Goal: Task Accomplishment & Management: Complete application form

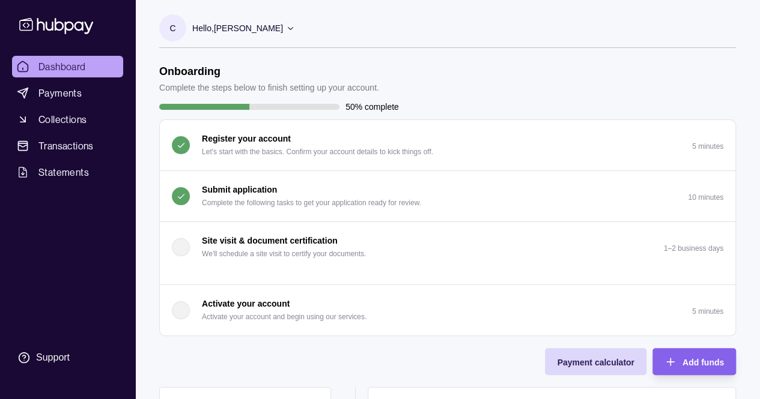
click at [247, 175] on button "Submit application Complete the following tasks to get your application ready f…" at bounding box center [447, 196] width 575 height 50
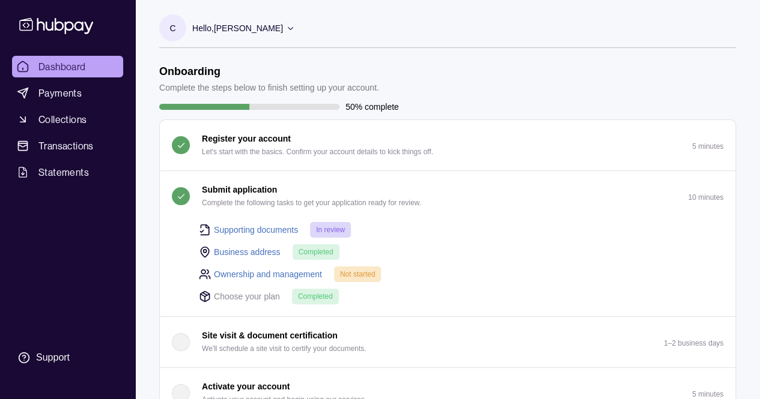
click at [262, 297] on p "Choose your plan" at bounding box center [247, 296] width 66 height 13
click at [267, 274] on link "Ownership and management" at bounding box center [268, 274] width 108 height 13
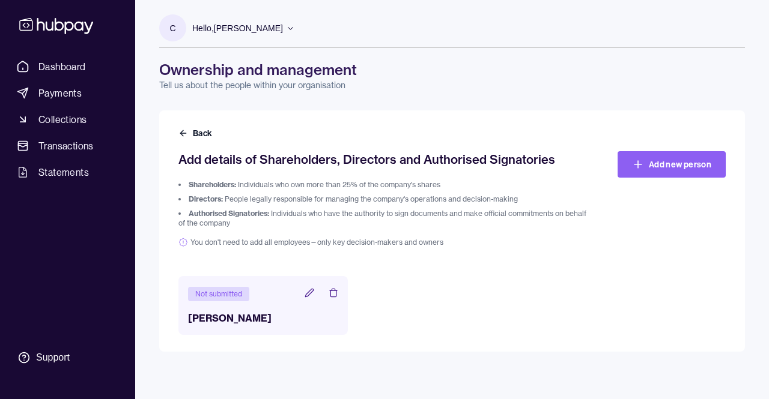
click at [294, 321] on h3 "[PERSON_NAME]" at bounding box center [263, 318] width 150 height 14
click at [309, 294] on icon at bounding box center [310, 293] width 8 height 8
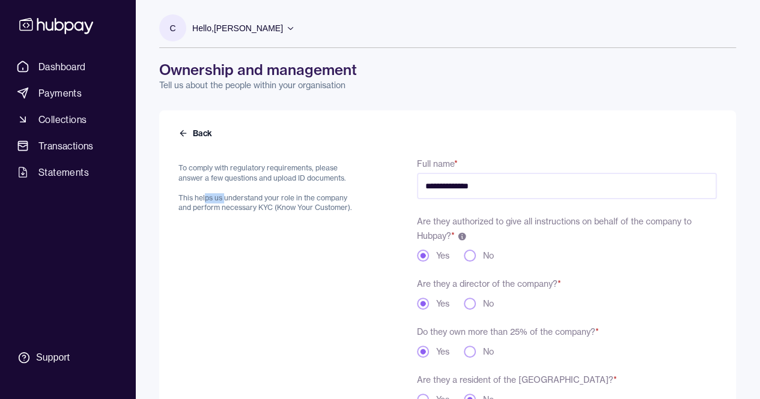
drag, startPoint x: 215, startPoint y: 200, endPoint x: 226, endPoint y: 200, distance: 10.8
click at [226, 200] on p "To comply with regulatory requirements, please answer a few questions and uploa…" at bounding box center [268, 188] width 181 height 50
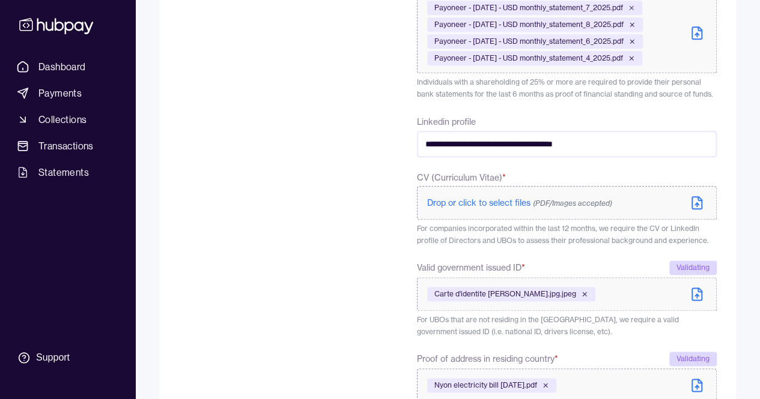
scroll to position [420, 0]
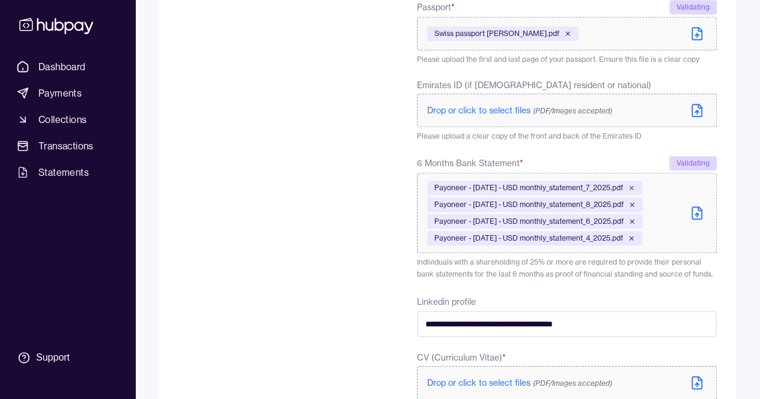
click at [694, 216] on icon at bounding box center [696, 213] width 14 height 14
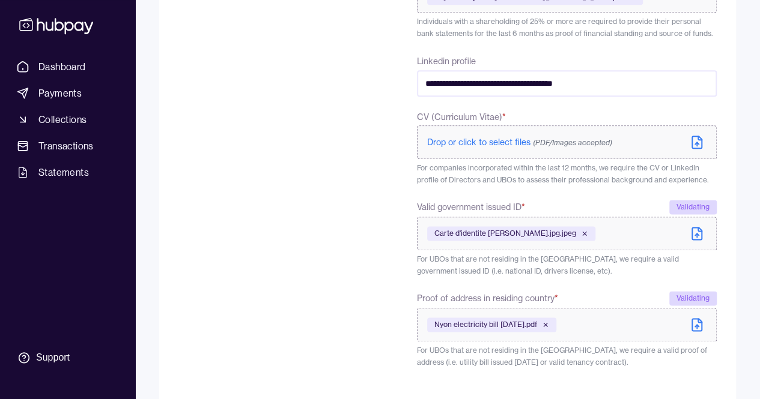
scroll to position [747, 0]
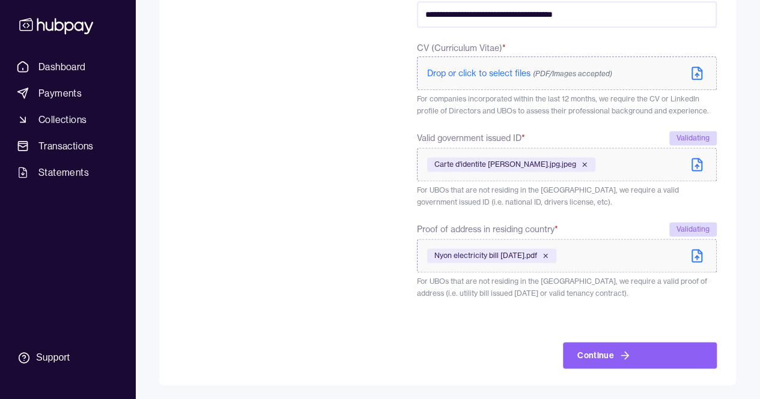
click at [693, 168] on icon at bounding box center [696, 164] width 14 height 14
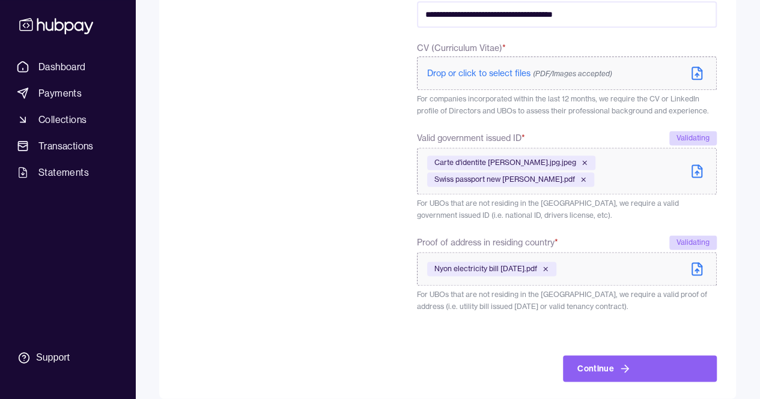
click at [695, 263] on icon at bounding box center [696, 269] width 14 height 14
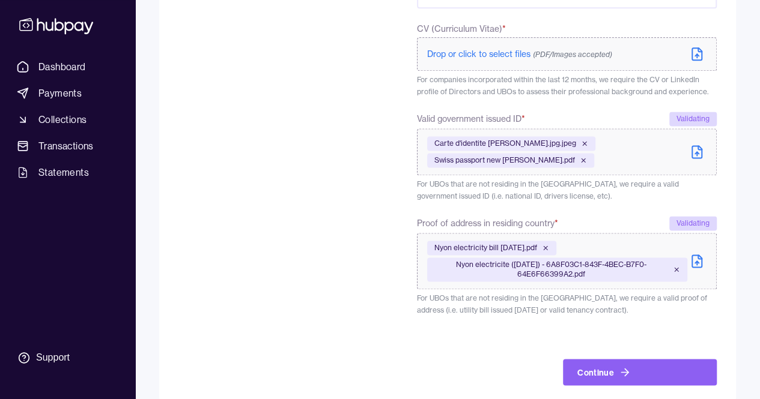
scroll to position [782, 0]
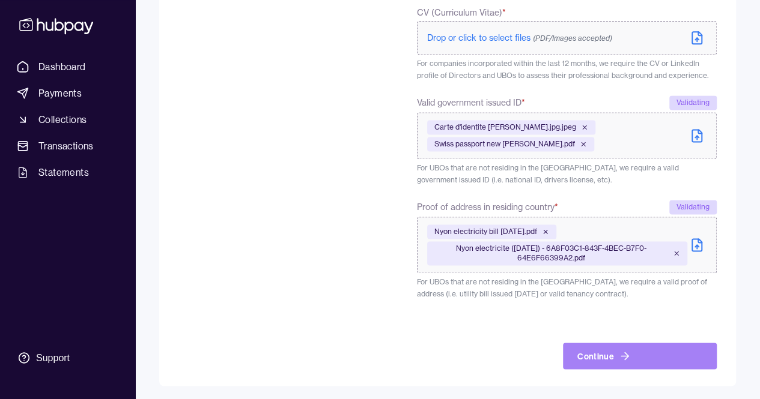
click at [606, 352] on button "Continue" at bounding box center [640, 356] width 154 height 26
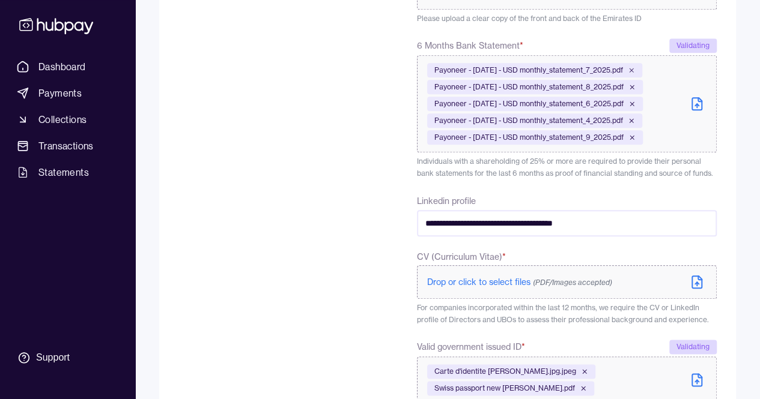
scroll to position [449, 0]
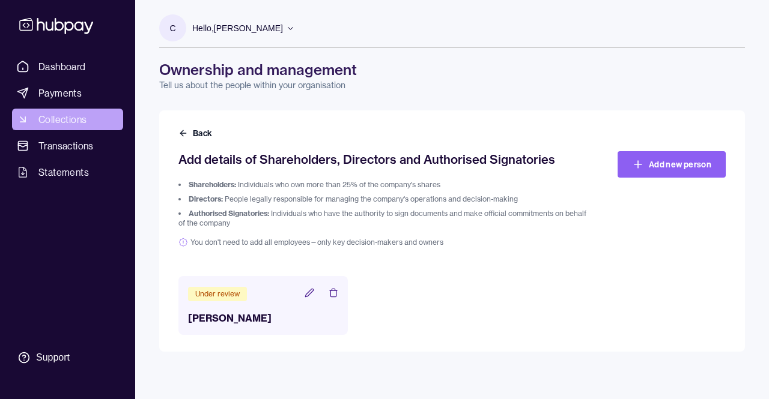
click at [67, 124] on span "Collections" at bounding box center [62, 119] width 48 height 14
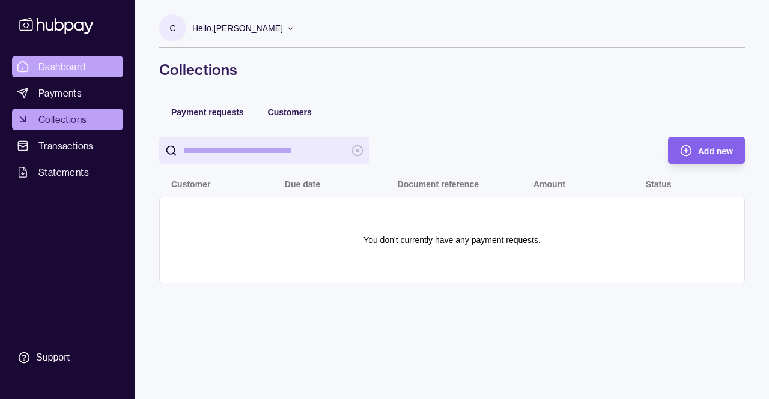
click at [43, 66] on span "Dashboard" at bounding box center [61, 66] width 47 height 14
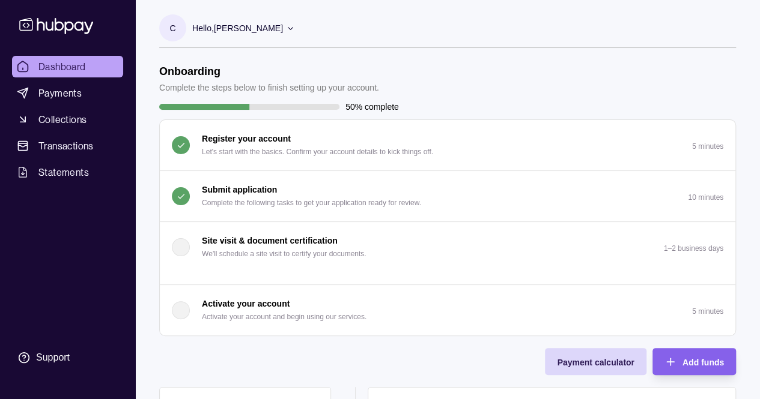
click at [707, 198] on p "10 minutes" at bounding box center [705, 197] width 35 height 8
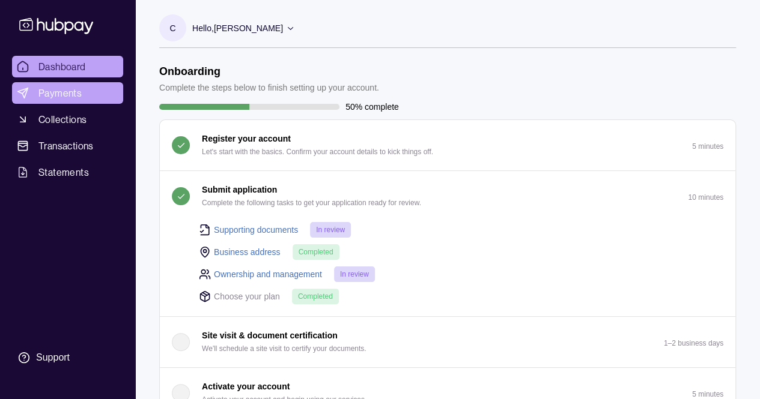
click at [50, 92] on span "Payments" at bounding box center [59, 93] width 43 height 14
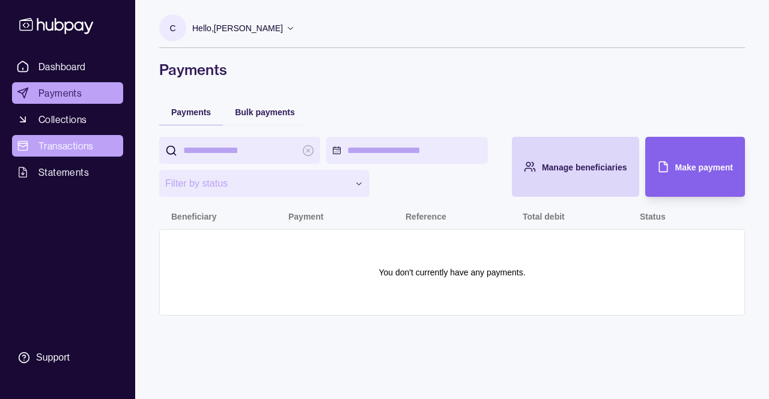
click at [50, 150] on span "Transactions" at bounding box center [65, 146] width 55 height 14
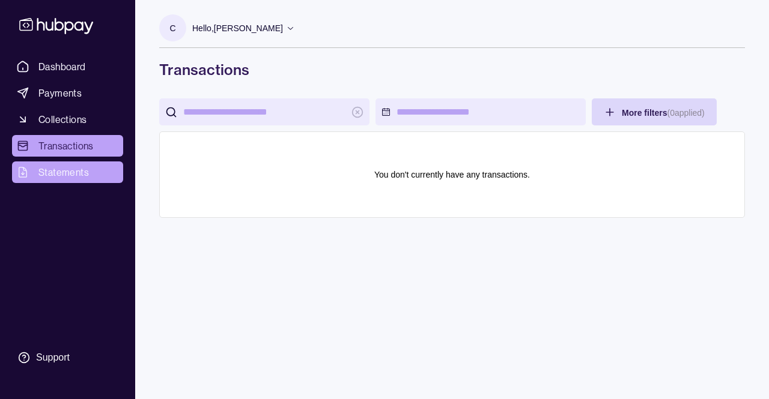
click at [41, 169] on span "Statements" at bounding box center [63, 172] width 50 height 14
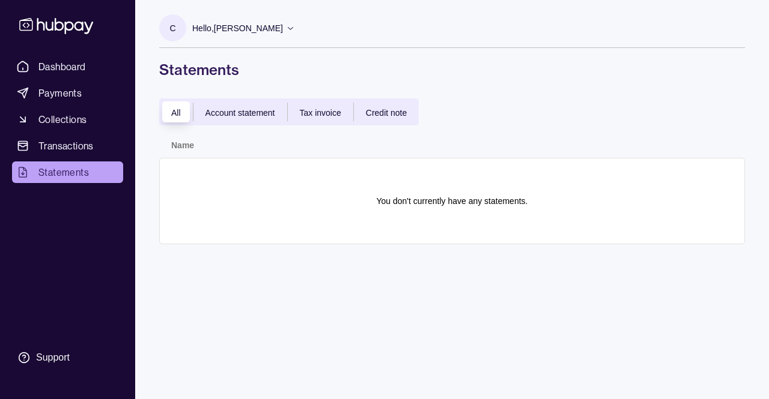
click at [236, 109] on span "Account statement" at bounding box center [240, 113] width 70 height 10
click at [313, 113] on span "Tax invoice" at bounding box center [320, 113] width 41 height 10
click at [255, 111] on span "Account statement" at bounding box center [240, 113] width 70 height 10
click at [174, 108] on span "All" at bounding box center [176, 113] width 10 height 10
click at [62, 99] on span "Payments" at bounding box center [59, 93] width 43 height 14
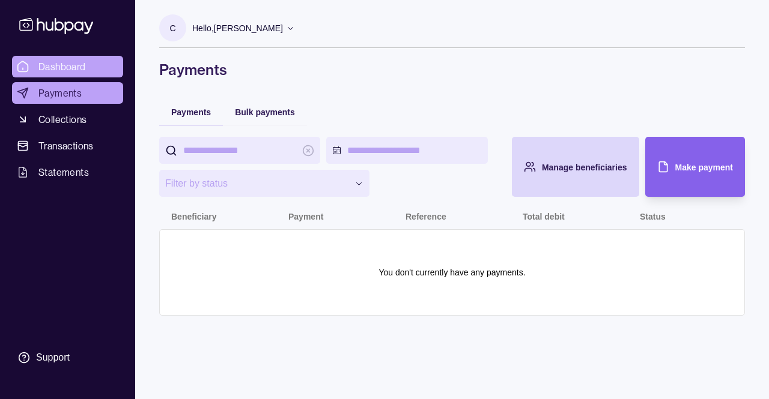
click at [61, 70] on span "Dashboard" at bounding box center [61, 66] width 47 height 14
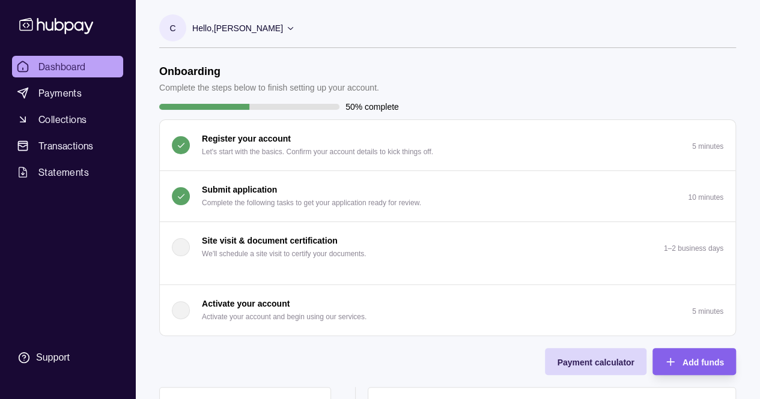
click at [540, 192] on button "Submit application Complete the following tasks to get your application ready f…" at bounding box center [447, 196] width 575 height 50
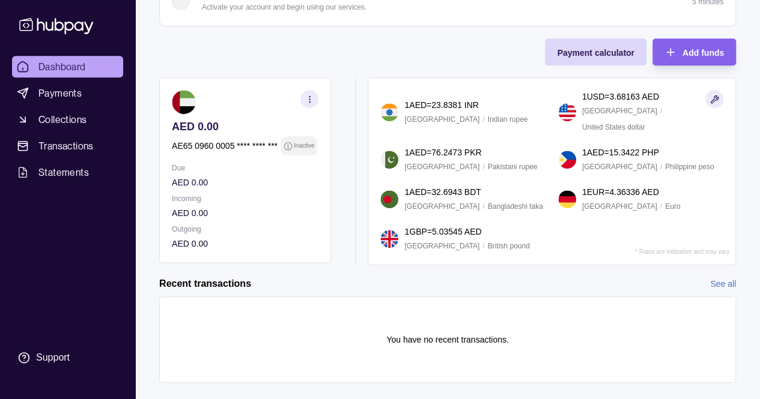
scroll to position [410, 0]
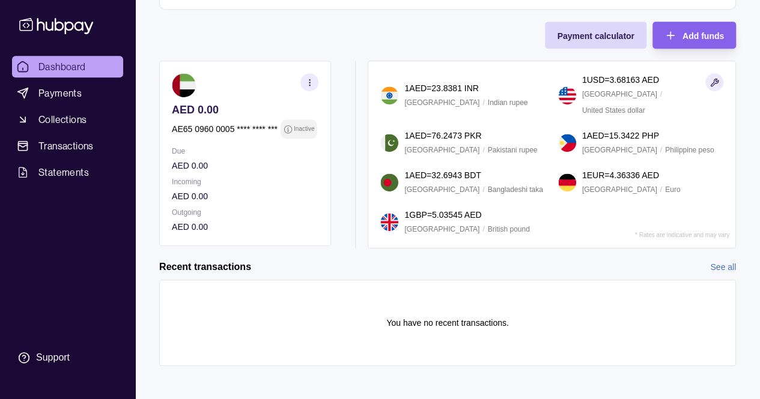
click at [309, 79] on icon "button" at bounding box center [309, 82] width 9 height 9
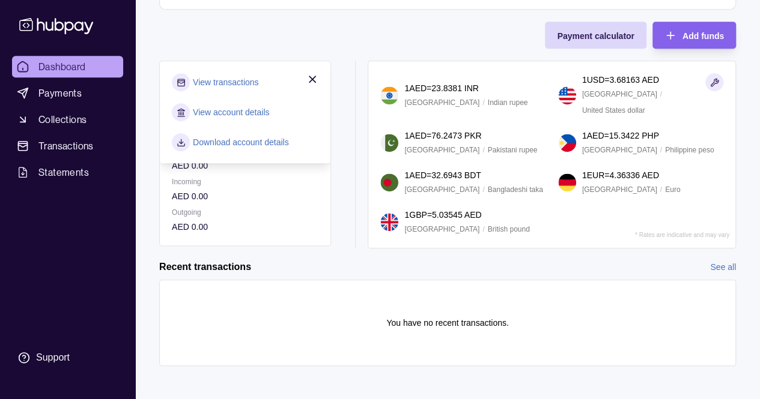
click at [223, 106] on link "View account details" at bounding box center [231, 112] width 76 height 13
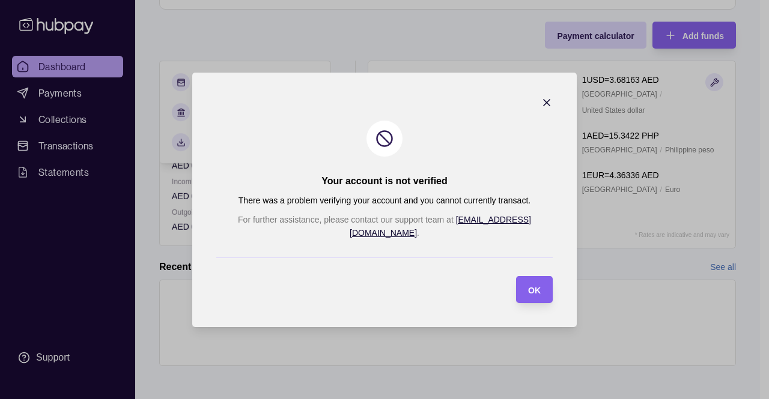
click at [540, 105] on icon "button" at bounding box center [546, 103] width 12 height 12
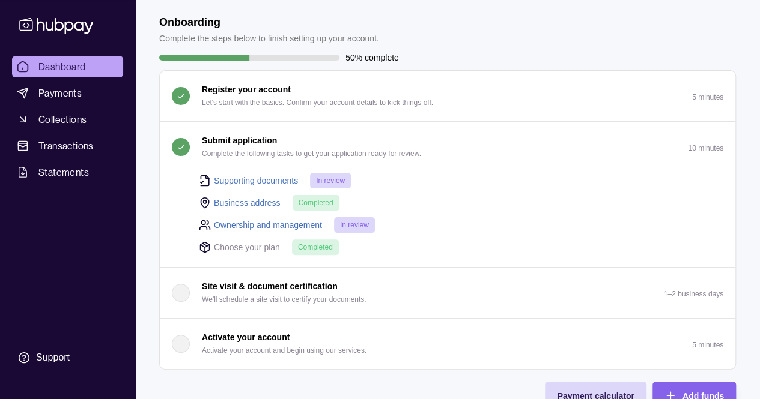
scroll to position [0, 0]
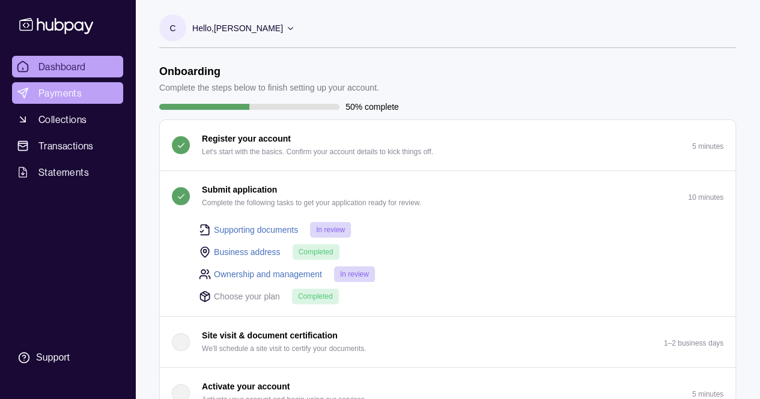
click at [49, 97] on span "Payments" at bounding box center [59, 93] width 43 height 14
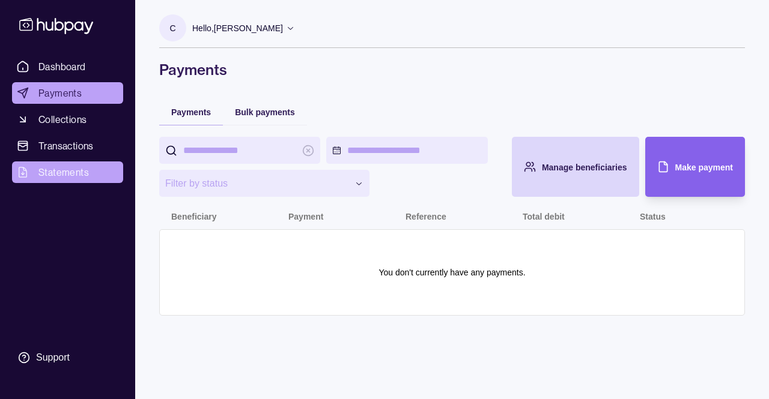
click at [64, 176] on span "Statements" at bounding box center [63, 172] width 50 height 14
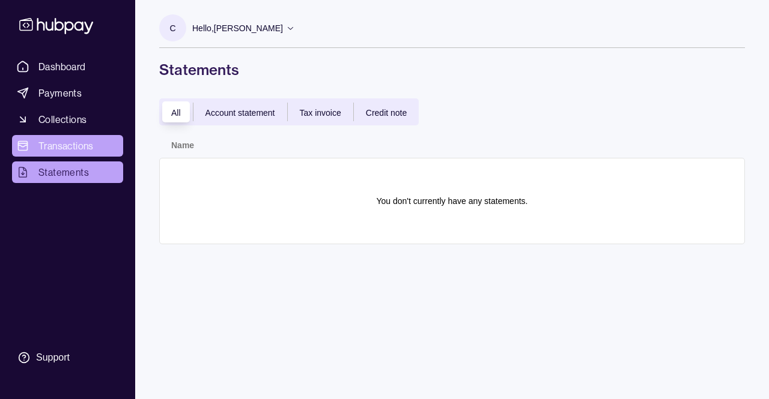
click at [61, 150] on span "Transactions" at bounding box center [65, 146] width 55 height 14
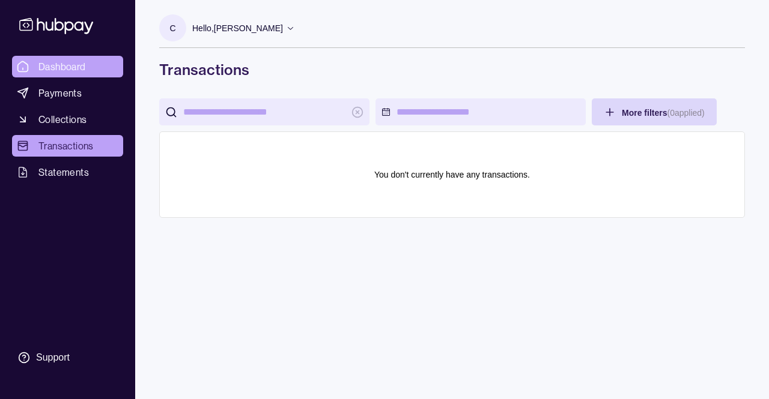
click at [55, 66] on span "Dashboard" at bounding box center [61, 66] width 47 height 14
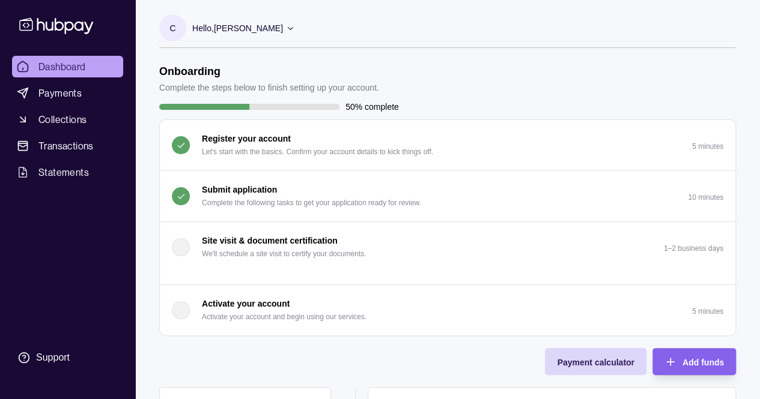
click at [252, 186] on p "Submit application" at bounding box center [239, 189] width 75 height 13
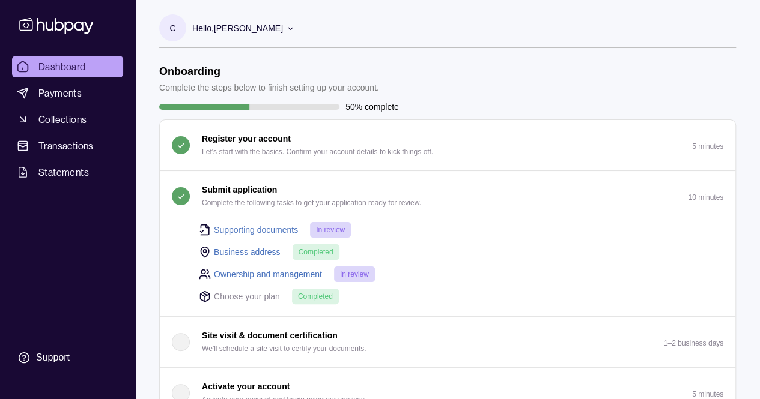
click at [247, 230] on link "Supporting documents" at bounding box center [256, 229] width 84 height 13
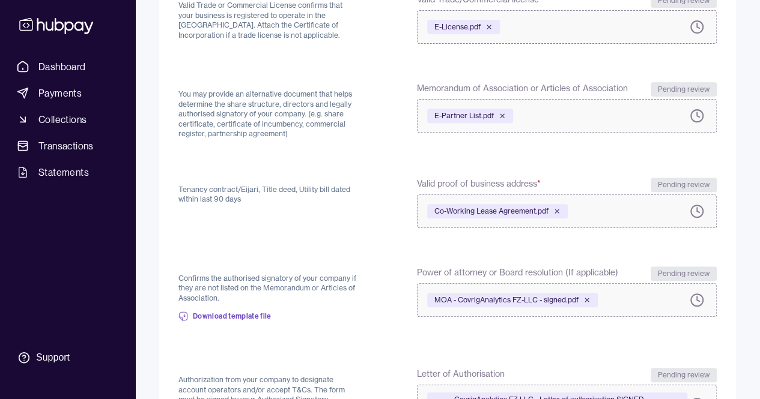
scroll to position [180, 0]
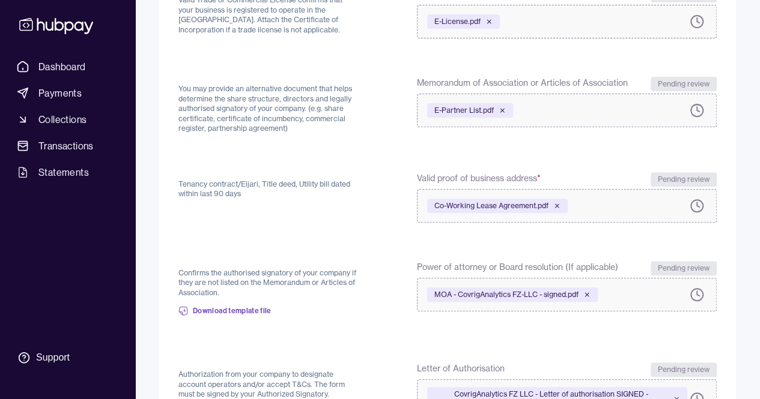
click at [699, 112] on icon at bounding box center [698, 109] width 2 height 5
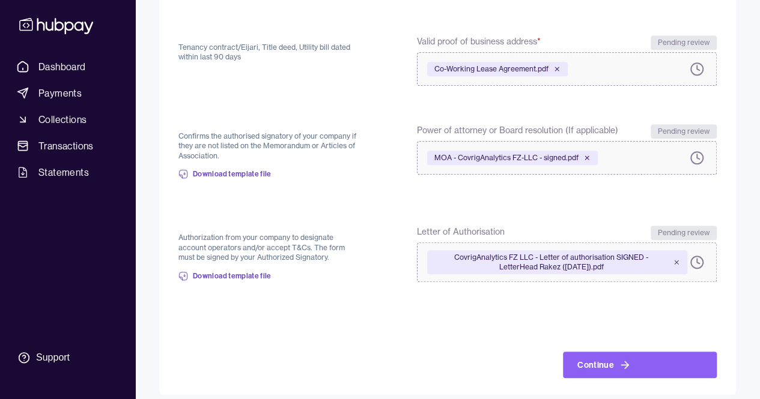
scroll to position [327, 0]
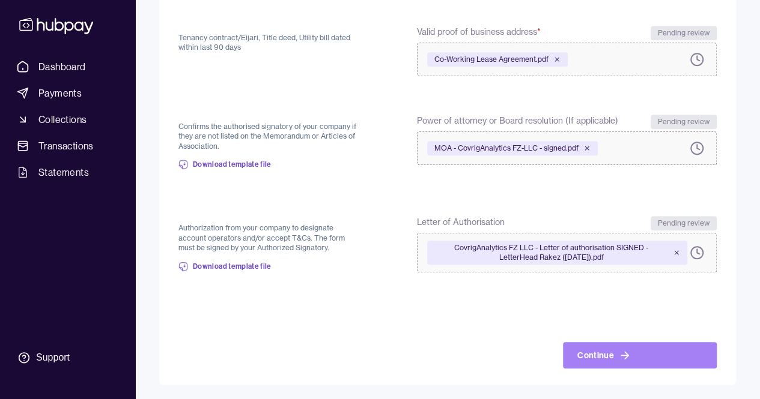
click at [618, 354] on icon at bounding box center [624, 355] width 12 height 12
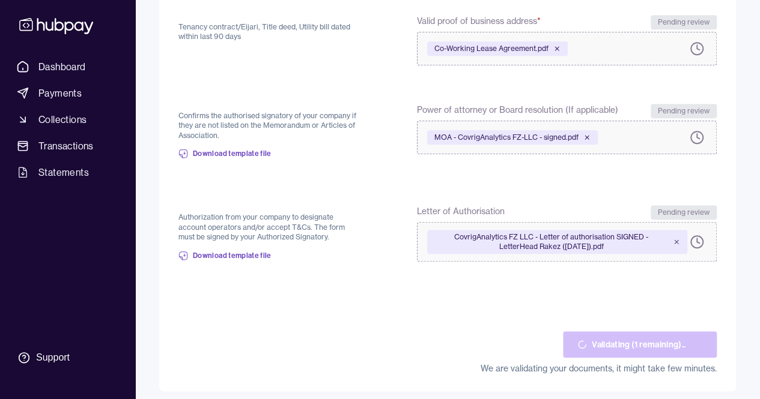
scroll to position [343, 0]
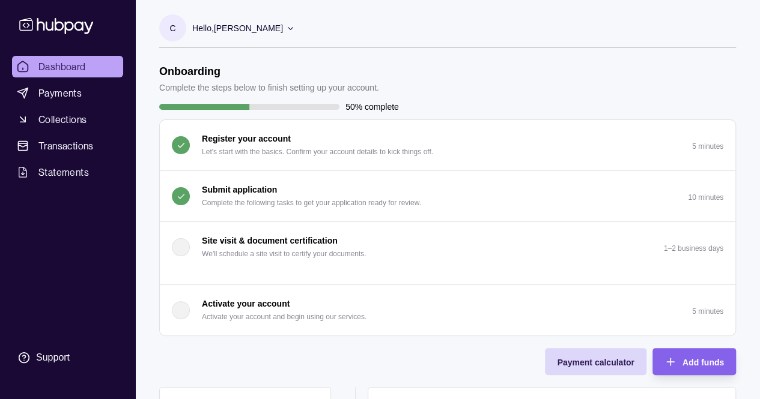
click at [286, 198] on p "Complete the following tasks to get your application ready for review." at bounding box center [311, 202] width 219 height 13
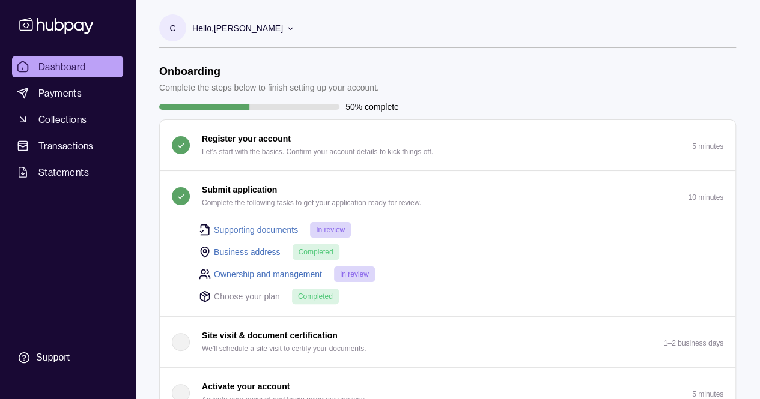
click at [286, 198] on p "Complete the following tasks to get your application ready for review." at bounding box center [311, 202] width 219 height 13
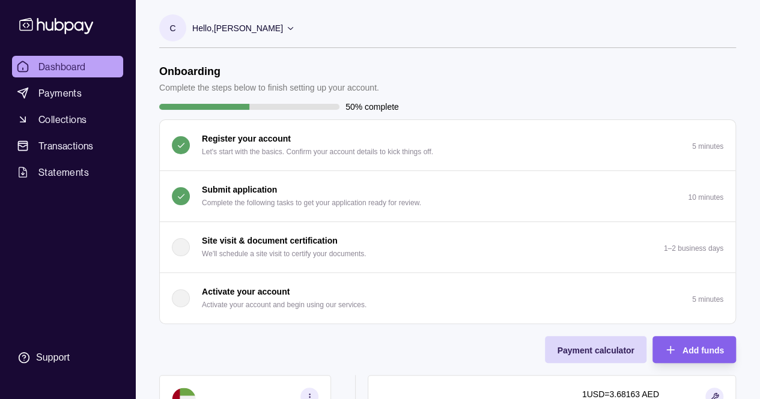
click at [265, 199] on p "Complete the following tasks to get your application ready for review." at bounding box center [311, 202] width 219 height 13
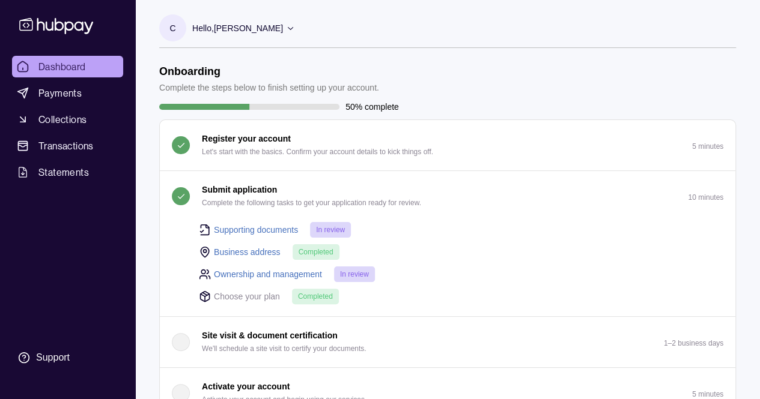
click at [265, 199] on p "Complete the following tasks to get your application ready for review." at bounding box center [311, 202] width 219 height 13
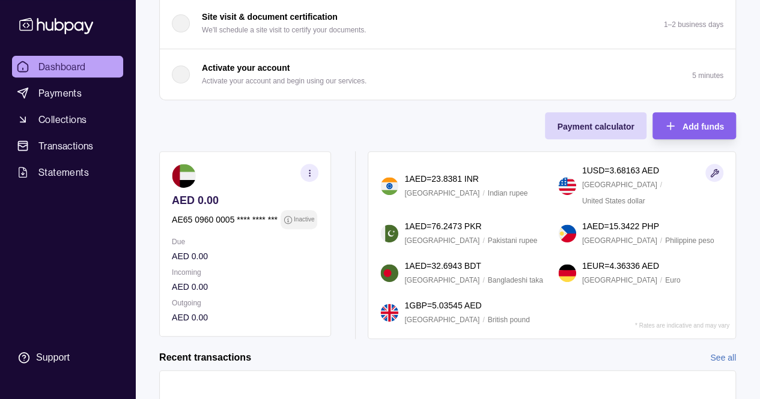
scroll to position [316, 0]
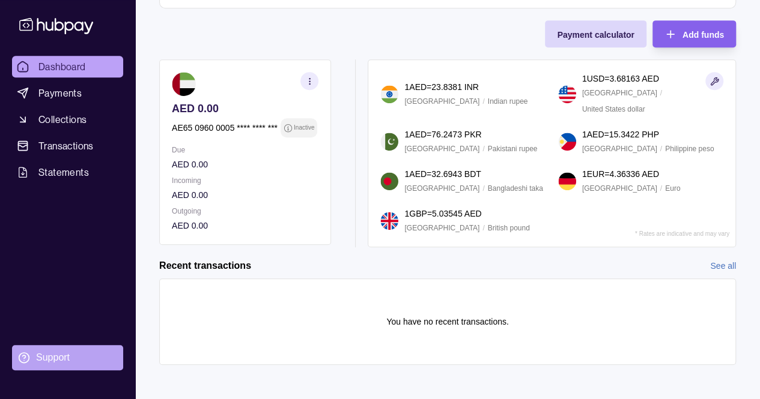
click at [40, 354] on div "Support" at bounding box center [53, 357] width 34 height 13
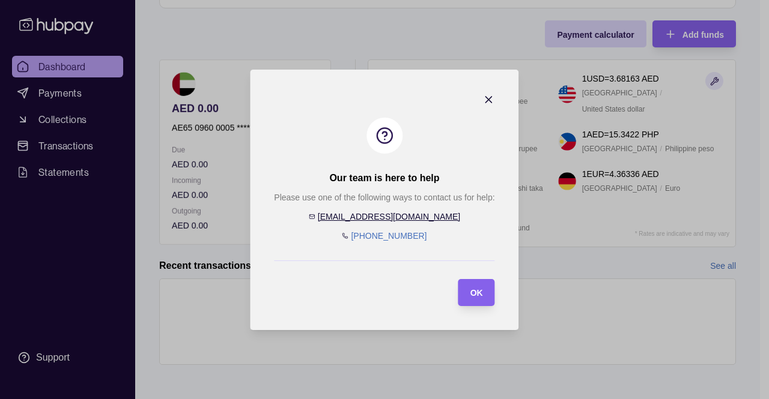
click at [486, 100] on icon "button" at bounding box center [489, 100] width 12 height 12
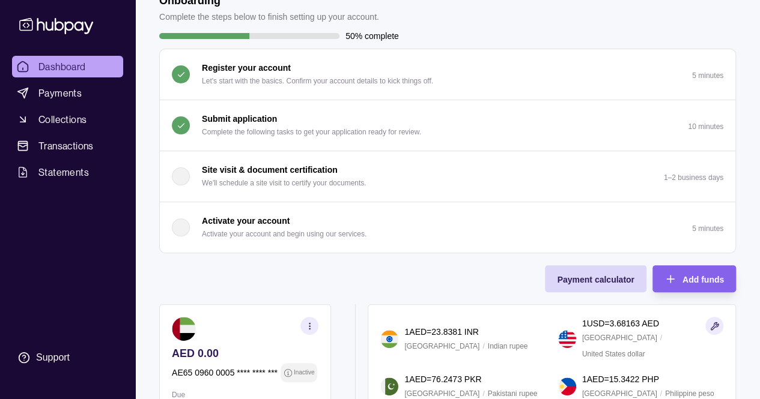
scroll to position [0, 0]
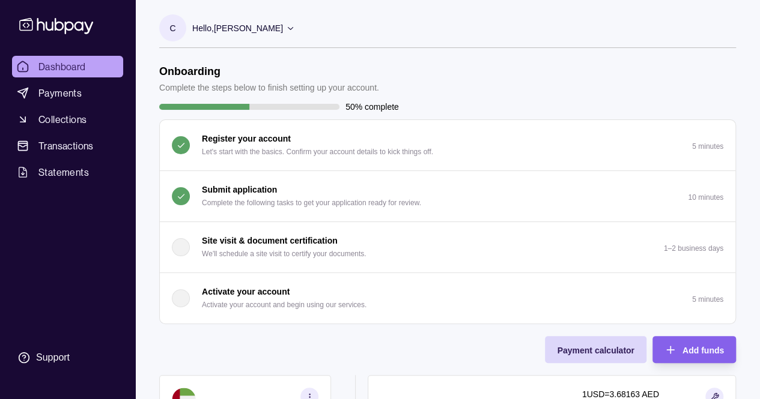
click at [267, 195] on p "Submit application" at bounding box center [239, 189] width 75 height 13
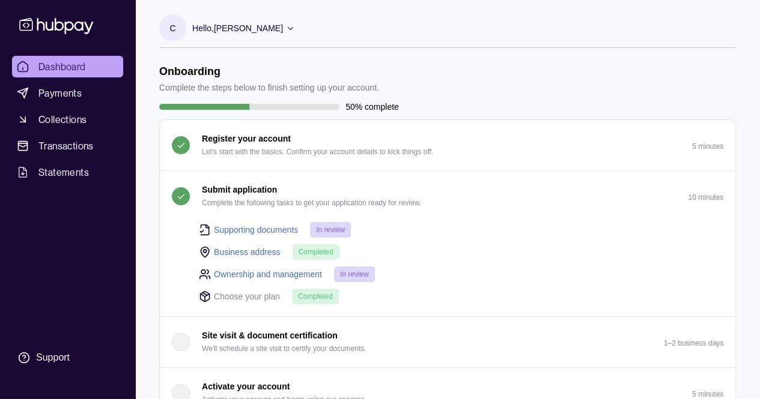
click at [267, 195] on p "Submit application" at bounding box center [239, 189] width 75 height 13
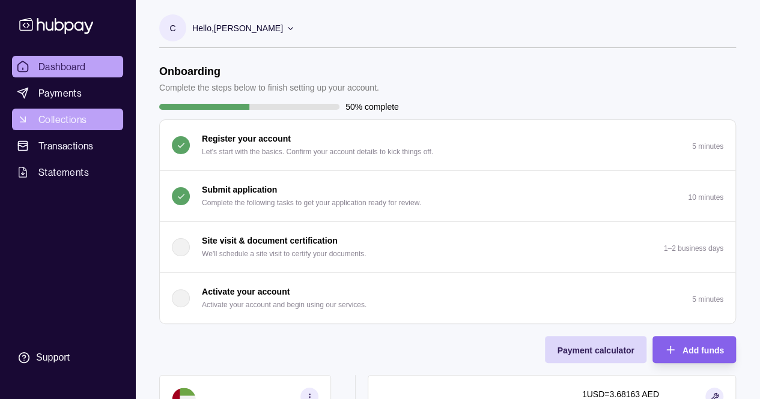
click at [65, 113] on span "Collections" at bounding box center [62, 119] width 48 height 14
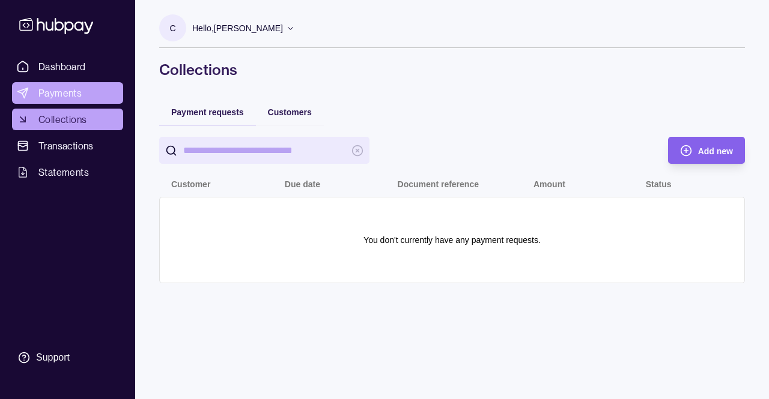
click at [52, 91] on span "Payments" at bounding box center [59, 93] width 43 height 14
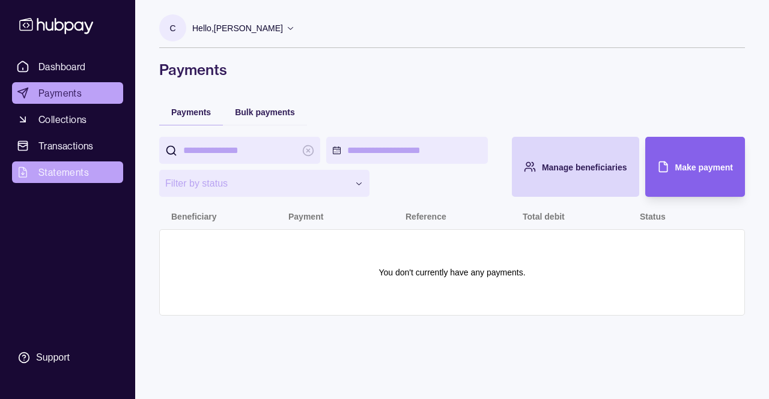
click at [77, 175] on span "Statements" at bounding box center [63, 172] width 50 height 14
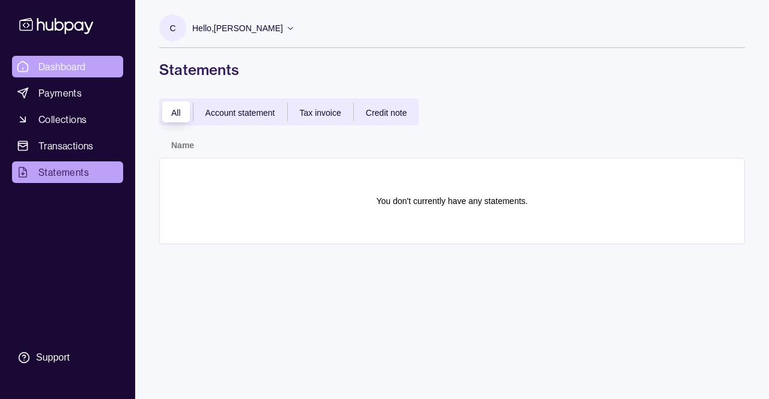
click at [67, 67] on span "Dashboard" at bounding box center [61, 66] width 47 height 14
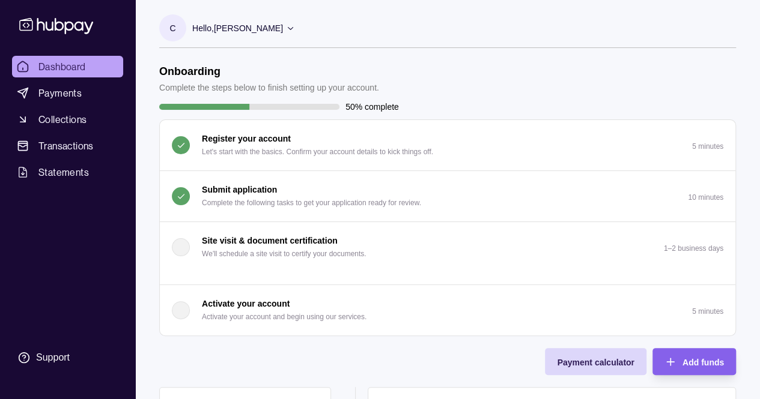
click at [330, 202] on p "Complete the following tasks to get your application ready for review." at bounding box center [311, 202] width 219 height 13
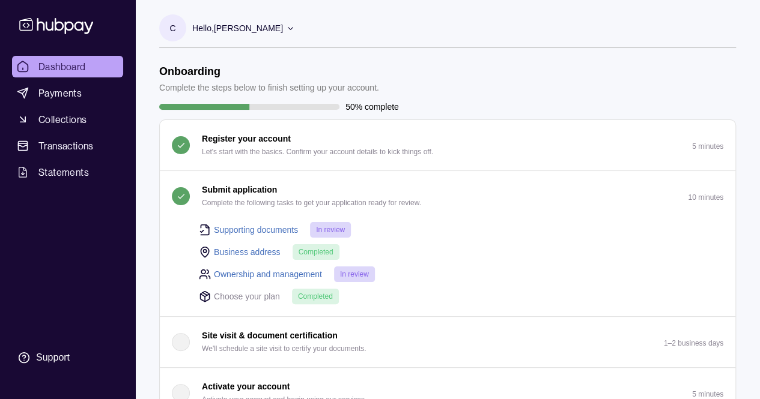
click at [331, 193] on div "Submit application Complete the following tasks to get your application ready f…" at bounding box center [311, 196] width 219 height 26
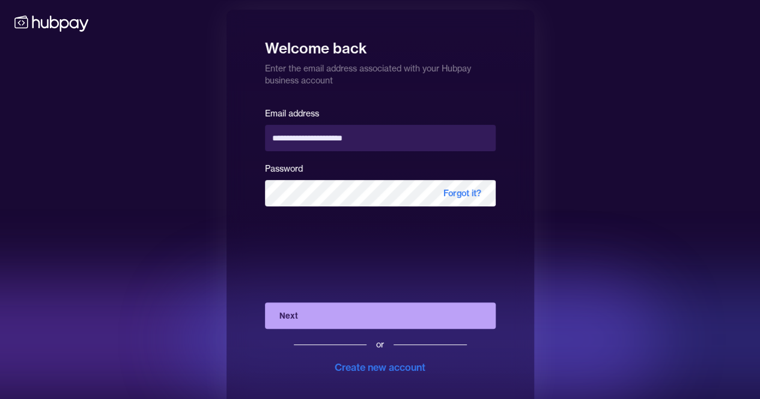
click at [358, 320] on button "Next" at bounding box center [380, 316] width 231 height 26
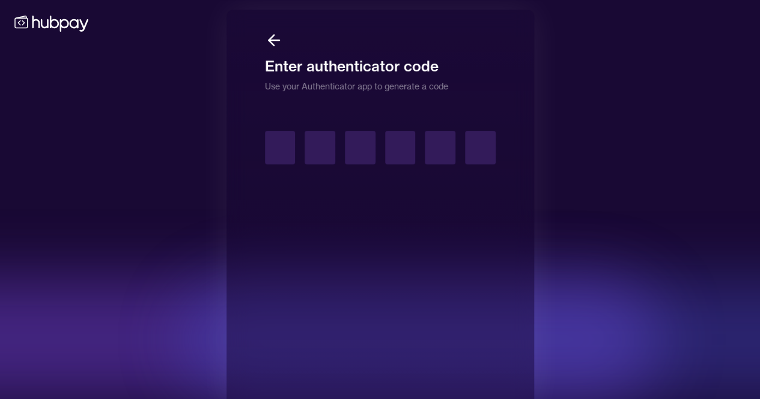
type input "*"
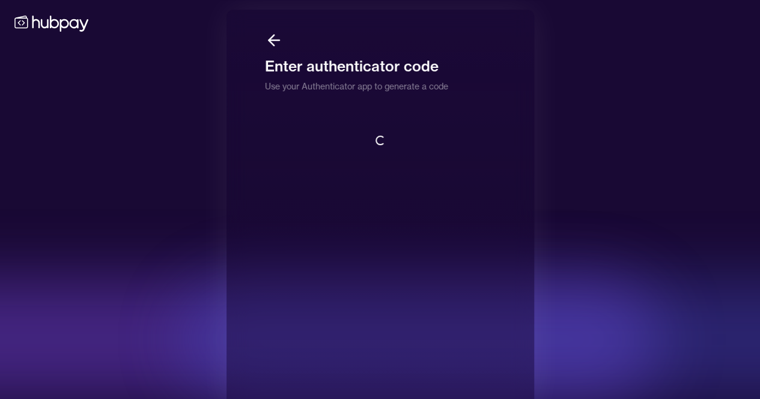
scroll to position [1, 0]
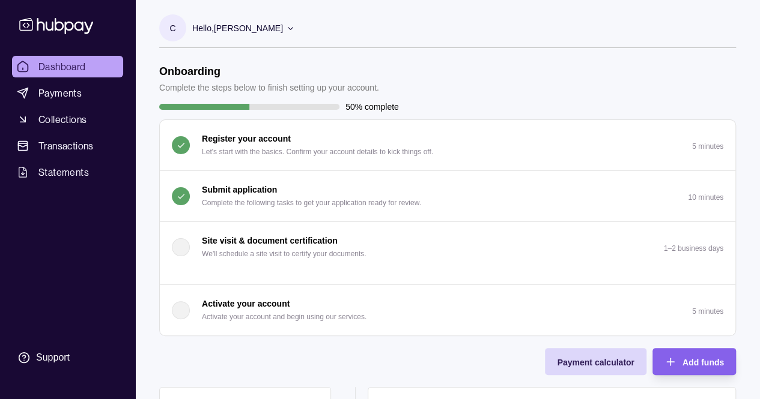
click at [334, 208] on p "Complete the following tasks to get your application ready for review." at bounding box center [311, 202] width 219 height 13
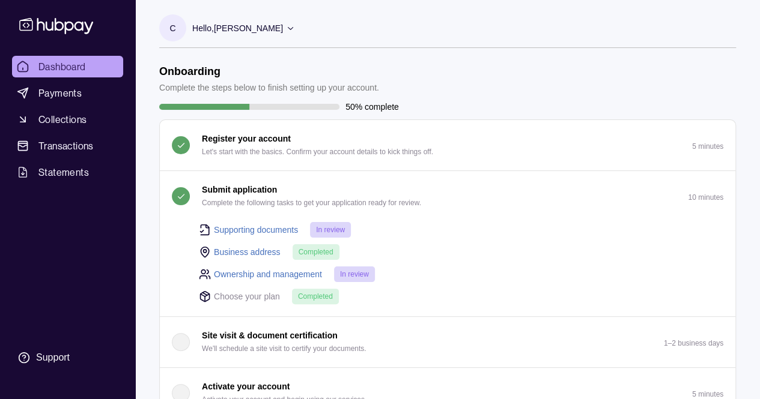
click at [48, 58] on link "Dashboard" at bounding box center [67, 67] width 111 height 22
click at [70, 115] on span "Collections" at bounding box center [62, 119] width 48 height 14
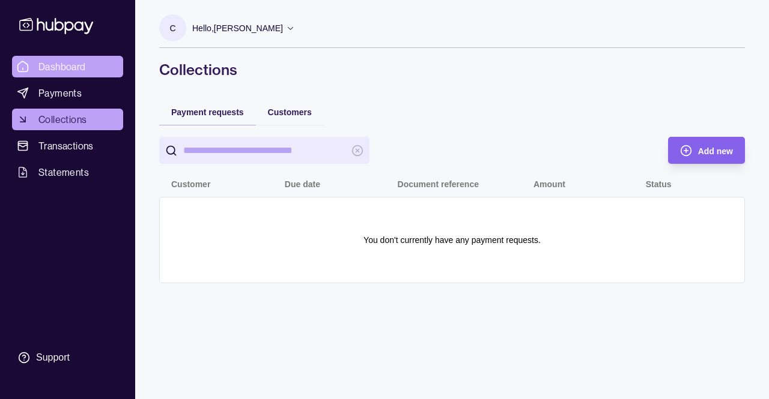
click at [76, 67] on span "Dashboard" at bounding box center [61, 66] width 47 height 14
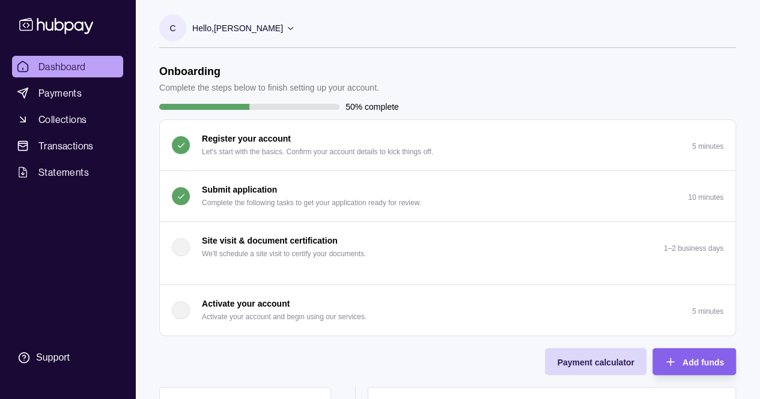
click at [331, 204] on p "Complete the following tasks to get your application ready for review." at bounding box center [311, 202] width 219 height 13
